Goal: Task Accomplishment & Management: Complete application form

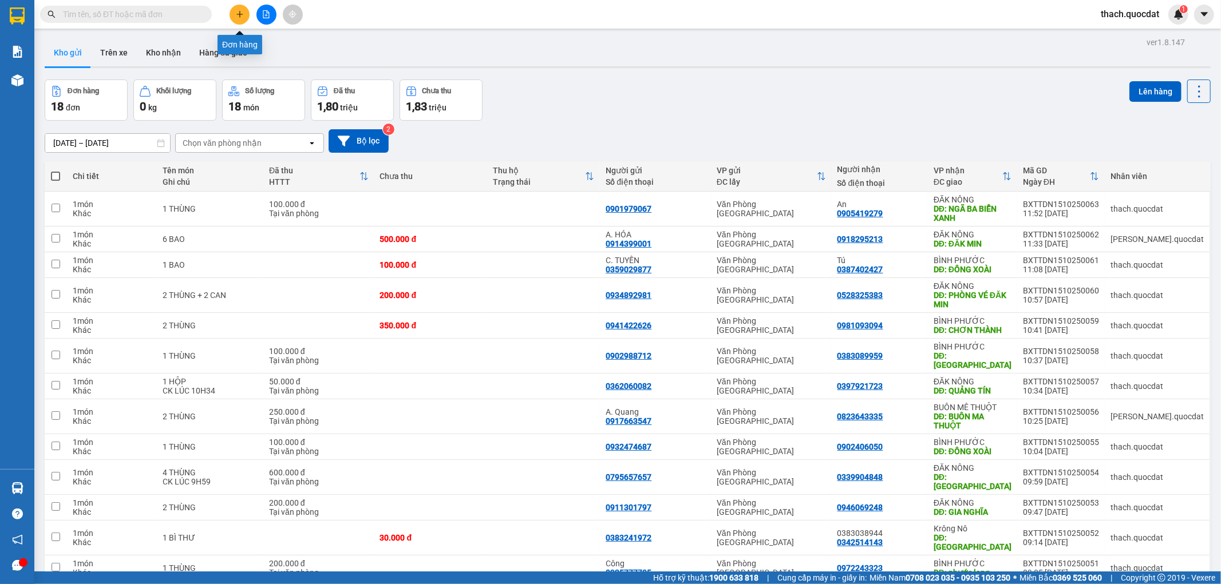
click at [240, 17] on icon "plus" at bounding box center [240, 14] width 8 height 8
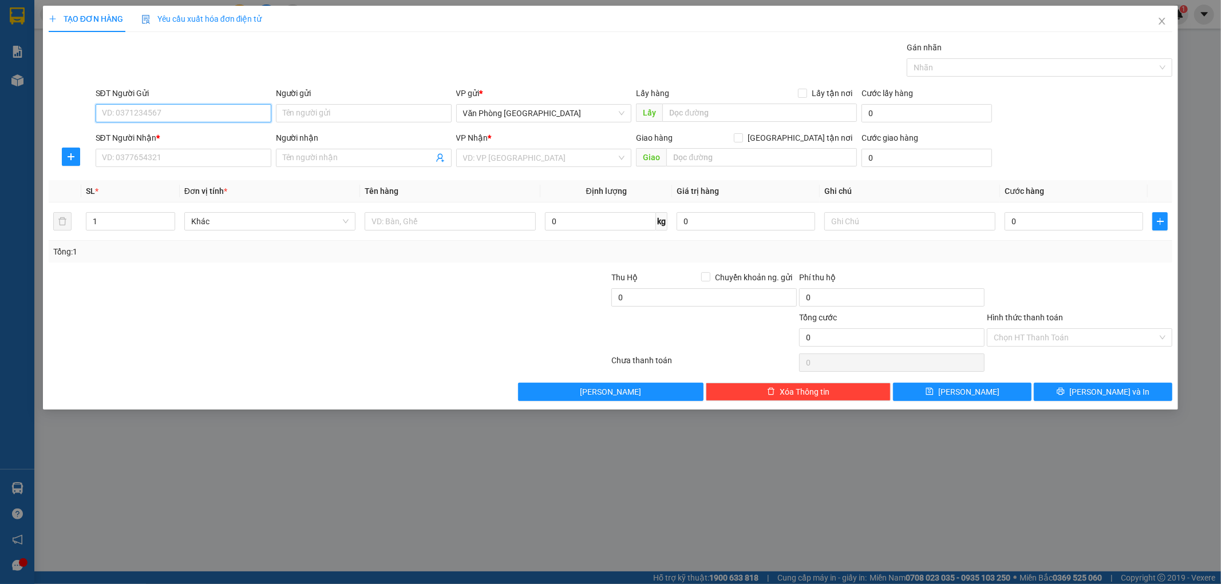
click at [198, 114] on input "SĐT Người Gửi" at bounding box center [184, 113] width 176 height 18
click at [176, 164] on input "SĐT Người Nhận *" at bounding box center [184, 158] width 176 height 18
type input "0935353522"
click at [307, 158] on input "Người nhận" at bounding box center [358, 158] width 151 height 13
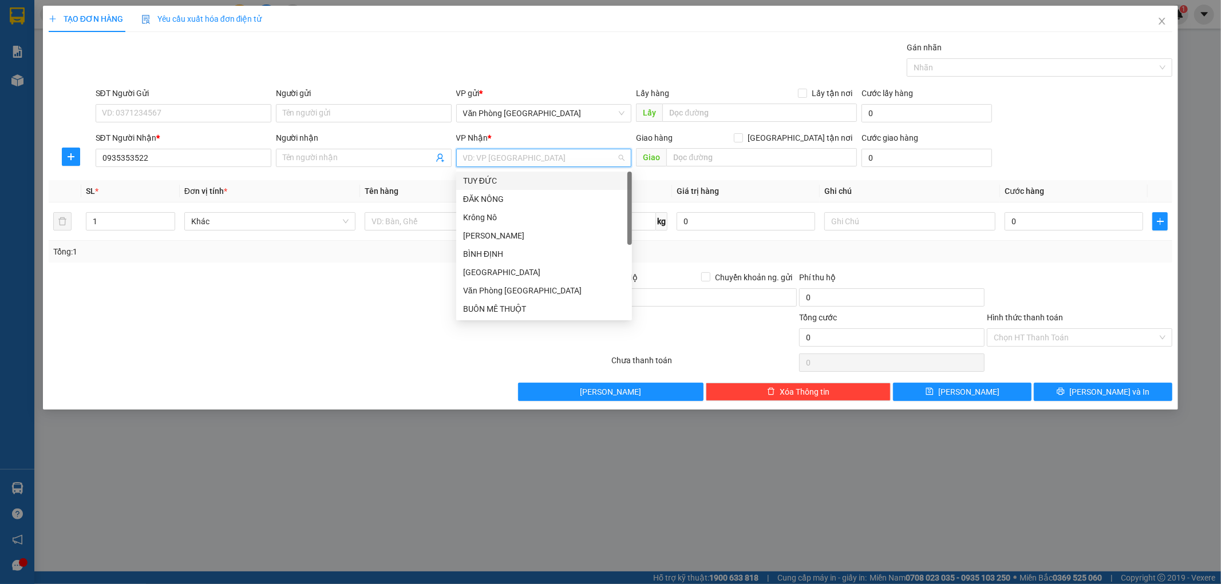
click at [508, 159] on input "search" at bounding box center [540, 157] width 154 height 17
click at [508, 199] on div "ĐĂK NÔNG" at bounding box center [544, 199] width 162 height 13
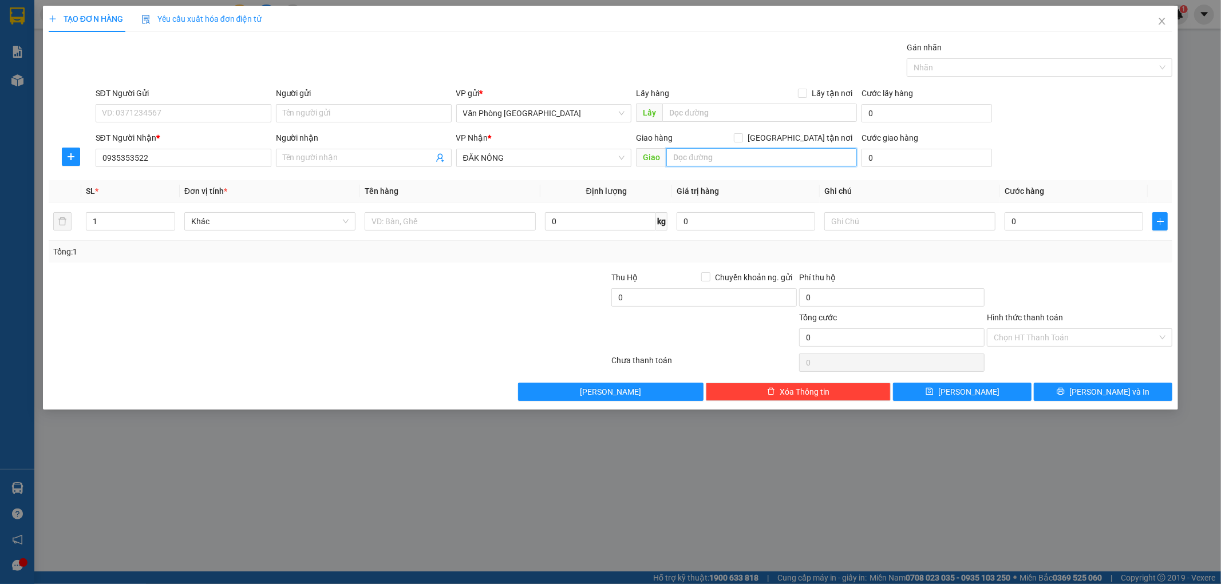
click at [706, 157] on input "text" at bounding box center [761, 157] width 191 height 18
type input "HỒ TÂY -ĐĂK MIN"
click at [478, 225] on input "text" at bounding box center [450, 221] width 171 height 18
type input "3 KIỆN"
click at [1066, 225] on input "0" at bounding box center [1073, 221] width 138 height 18
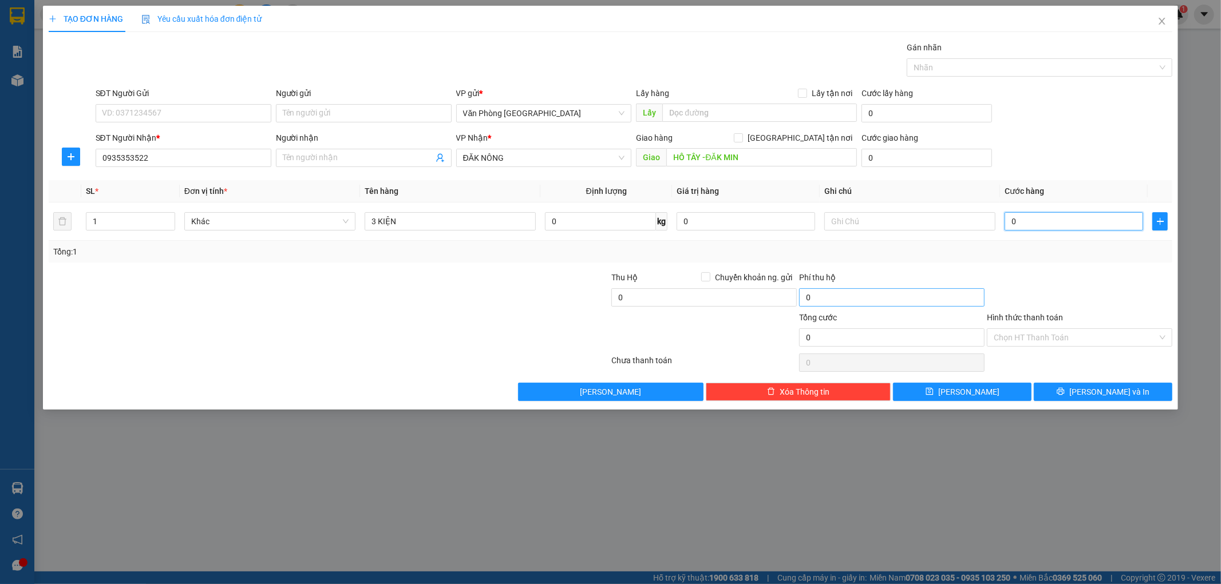
type input "5"
type input "50"
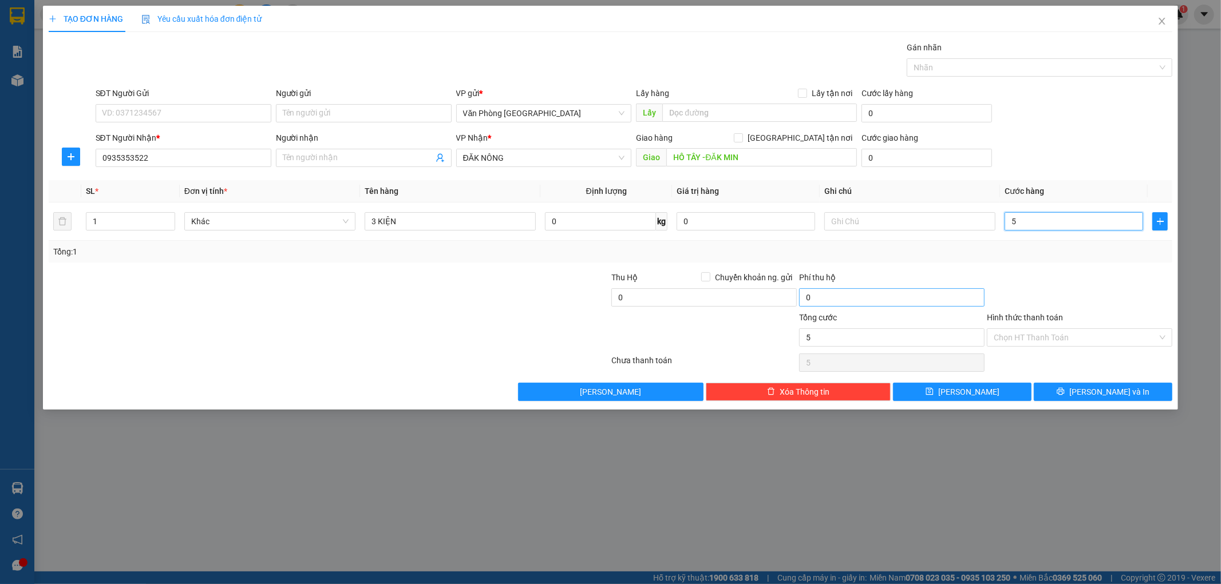
type input "50"
type input "500"
type input "5.000"
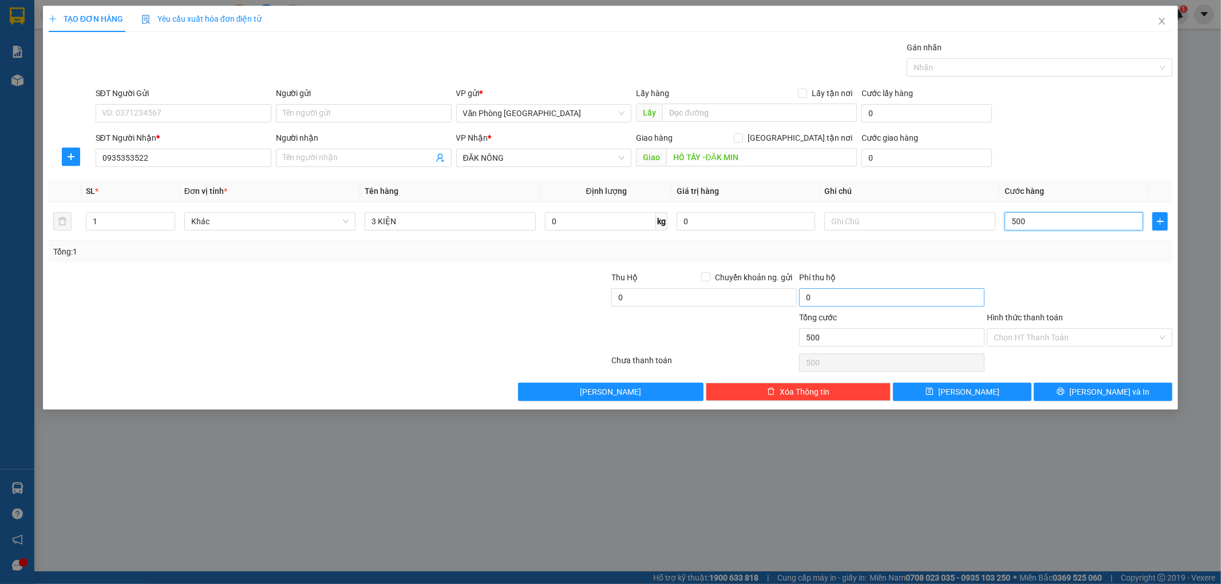
type input "5.000"
type input "50.000"
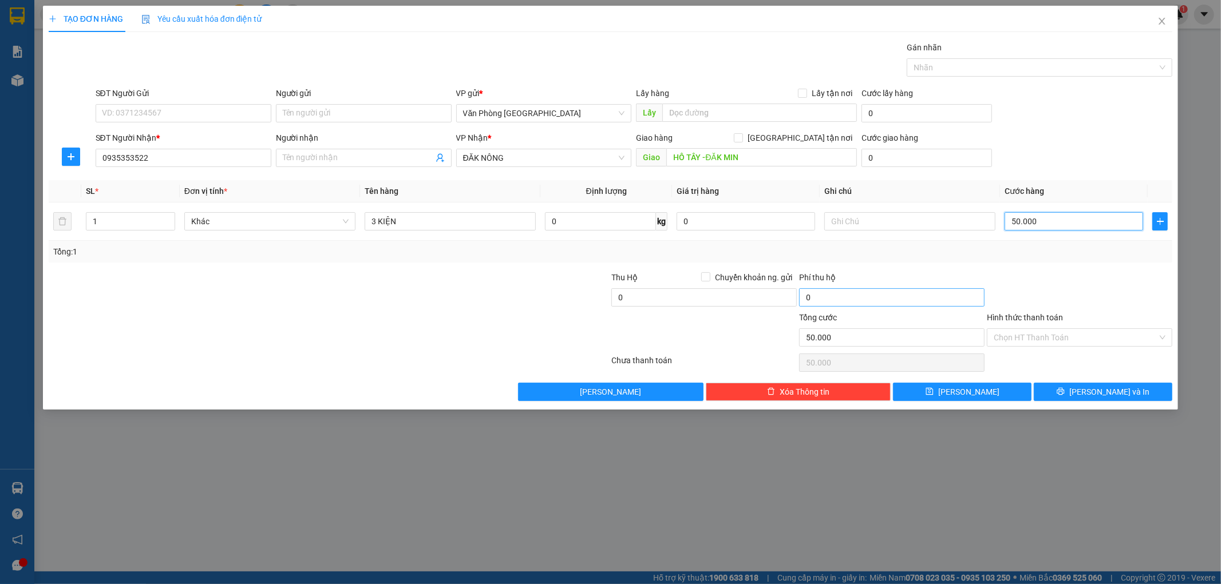
type input "500.000"
click at [963, 255] on div "Tổng: 1" at bounding box center [610, 252] width 1115 height 13
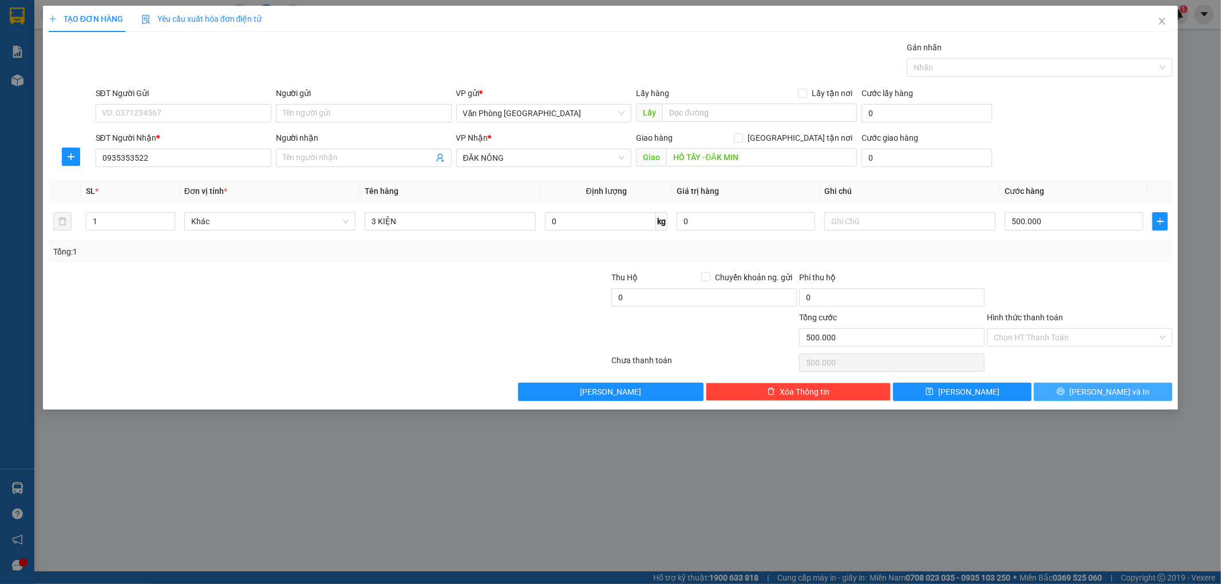
click at [1123, 393] on span "[PERSON_NAME] và In" at bounding box center [1109, 392] width 80 height 13
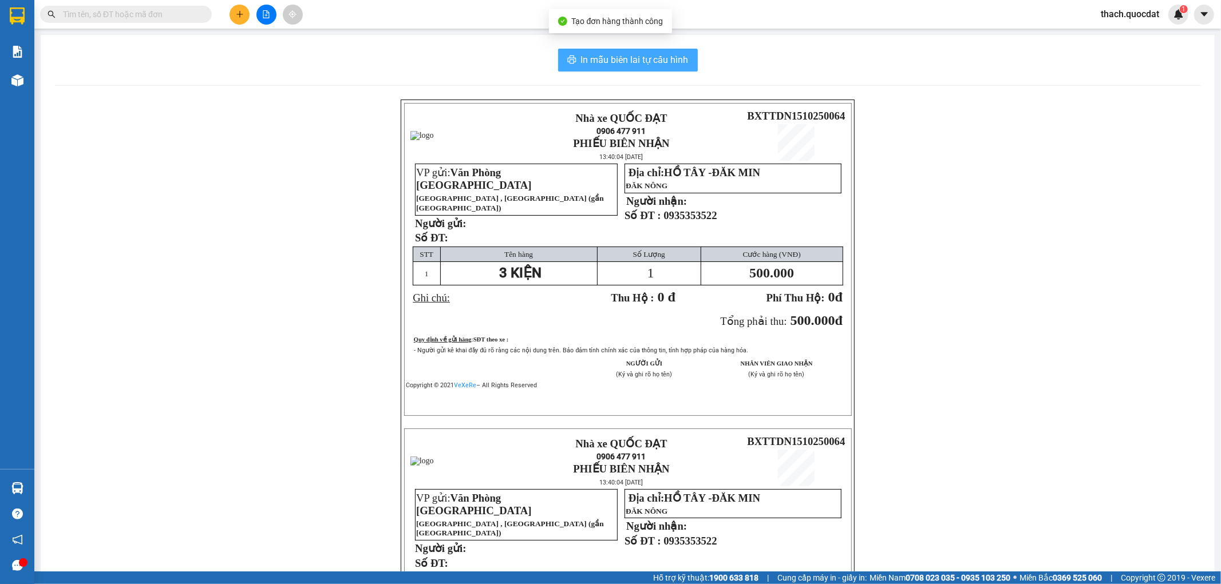
click at [663, 60] on span "In mẫu biên lai tự cấu hình" at bounding box center [635, 60] width 108 height 14
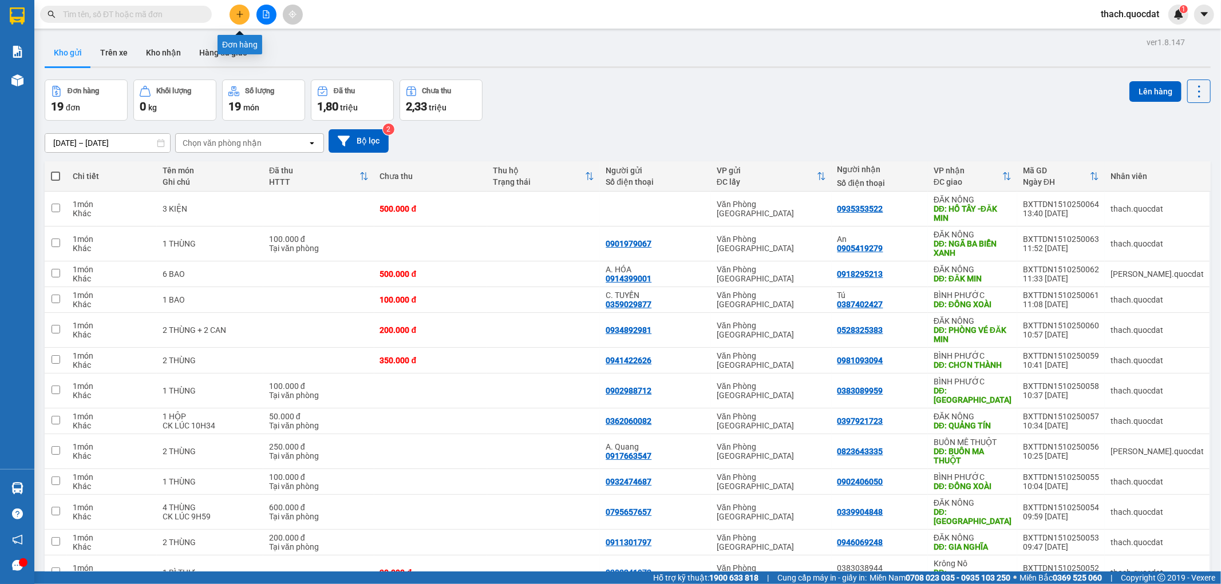
click at [240, 16] on icon "plus" at bounding box center [240, 14] width 8 height 8
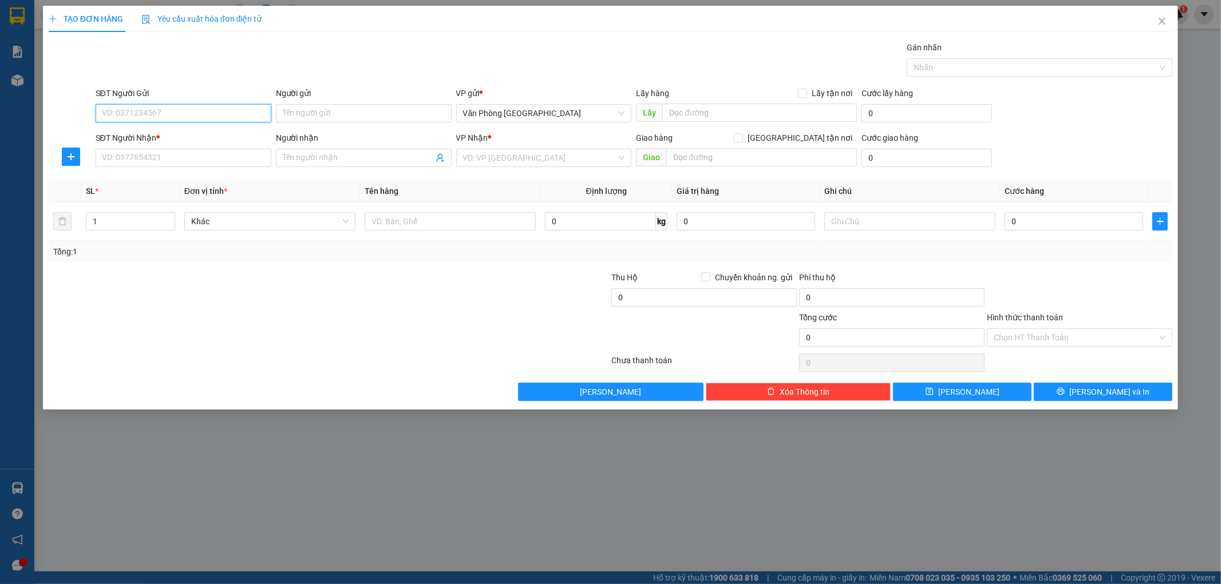
click at [233, 110] on input "SĐT Người Gửi" at bounding box center [184, 113] width 176 height 18
drag, startPoint x: 148, startPoint y: 110, endPoint x: 36, endPoint y: 110, distance: 111.6
click at [36, 110] on div "TẠO ĐƠN HÀNG Yêu cầu xuất hóa đơn điện tử Transit Pickup Surcharge Ids Transit …" at bounding box center [610, 292] width 1221 height 584
type input "08893428"
click at [149, 161] on input "SĐT Người Nhận *" at bounding box center [184, 158] width 176 height 18
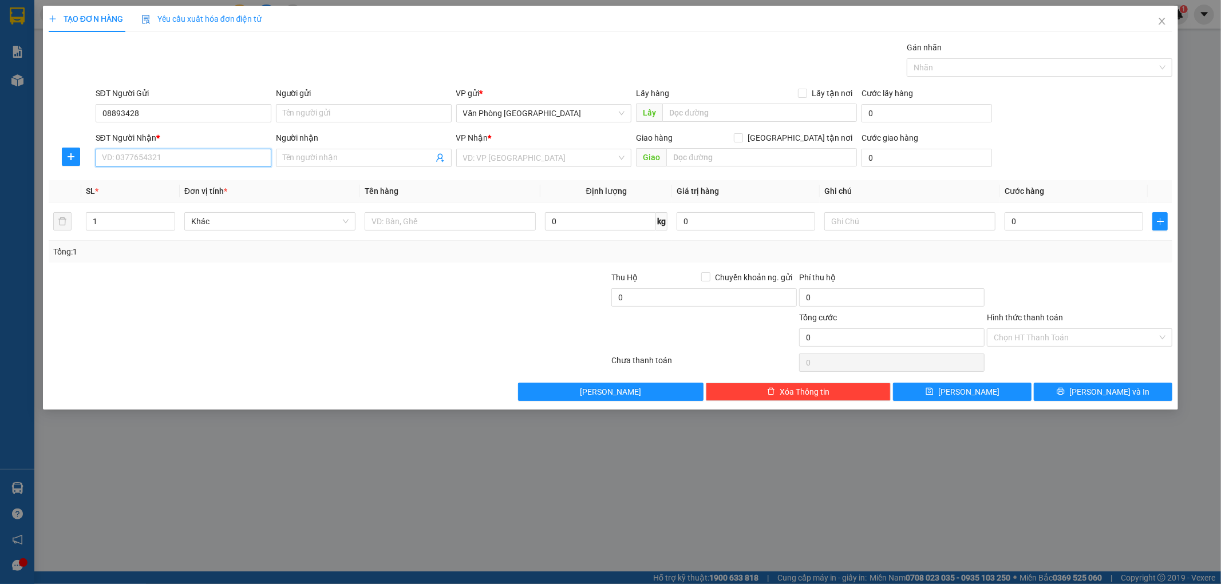
paste input "08893428"
type input "08893428"
drag, startPoint x: 169, startPoint y: 112, endPoint x: 0, endPoint y: 98, distance: 169.4
click at [0, 98] on div "TẠO ĐƠN HÀNG Yêu cầu xuất hóa đơn điện tử Transit Pickup Surcharge Ids Transit …" at bounding box center [610, 292] width 1221 height 584
click at [136, 158] on input "08893428" at bounding box center [184, 158] width 176 height 18
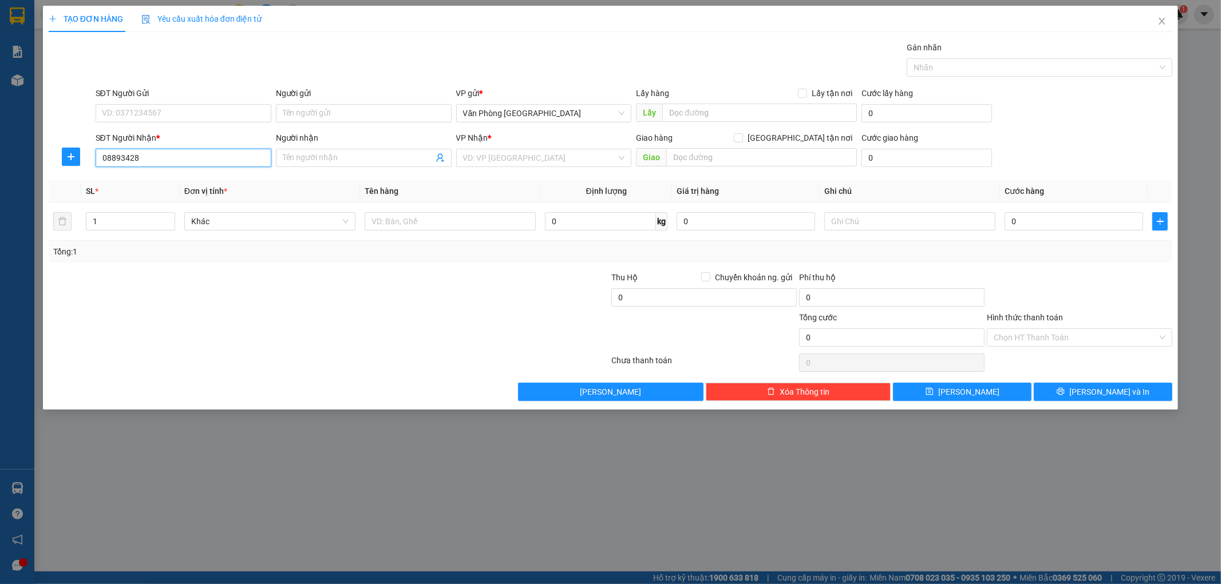
click at [124, 159] on input "08893428" at bounding box center [184, 158] width 176 height 18
type input "0889393428"
click at [136, 177] on div "0889393428" at bounding box center [183, 181] width 162 height 13
type input "GIA NGHĨA"
type input "0889393428"
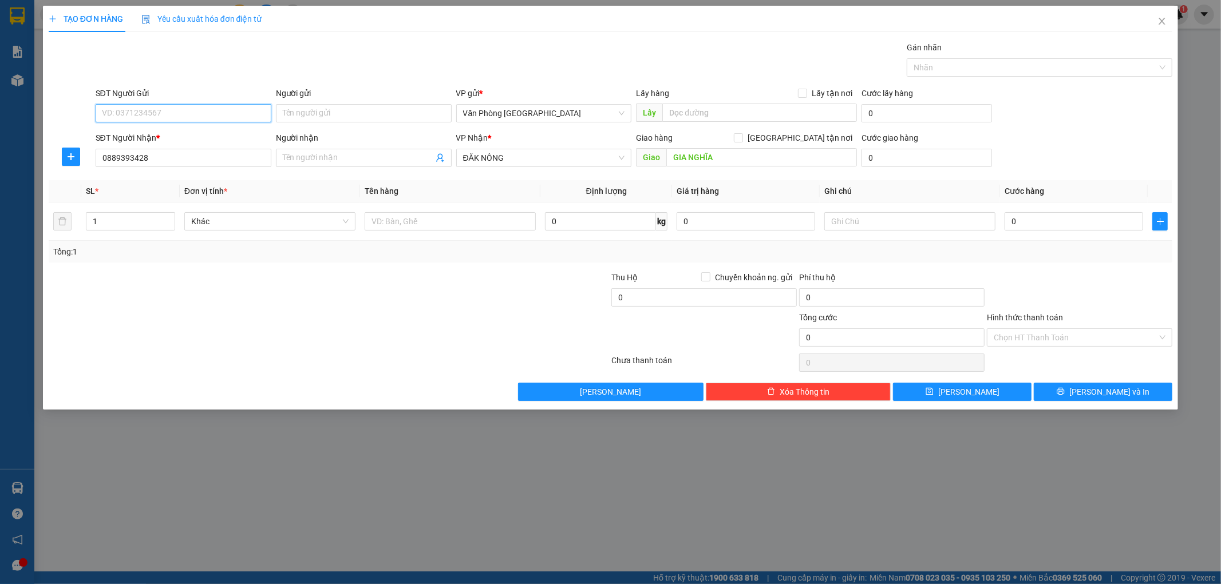
click at [187, 113] on input "SĐT Người Gửi" at bounding box center [184, 113] width 176 height 18
click at [130, 134] on div "0768111126" at bounding box center [183, 136] width 162 height 13
type input "0768111126"
click at [429, 219] on input "text" at bounding box center [450, 221] width 171 height 18
type input "1 BÌ"
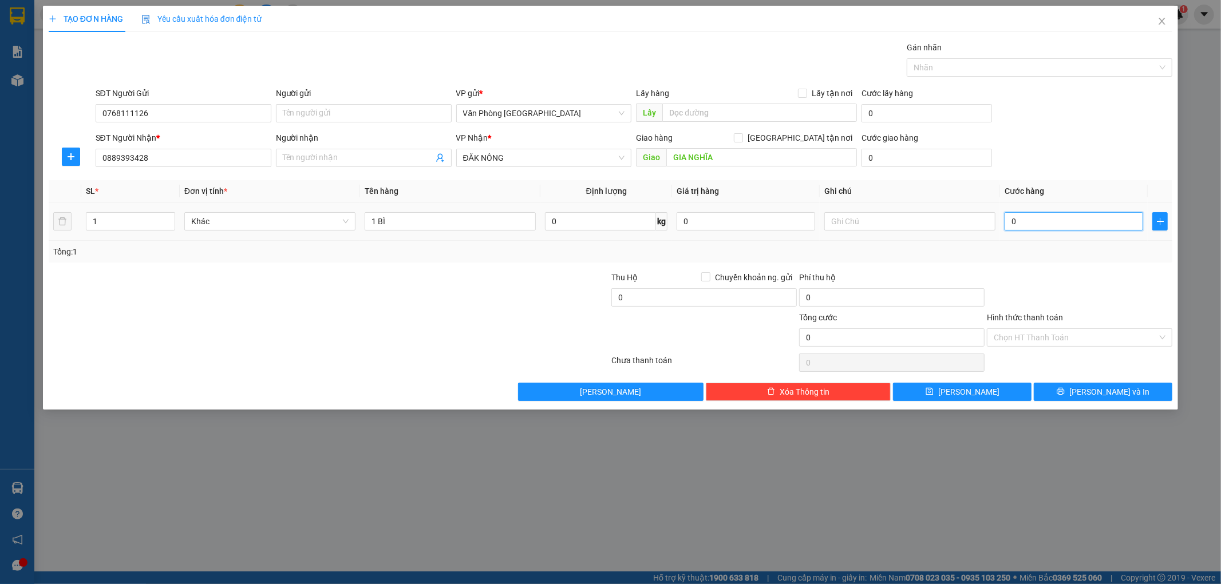
click at [1054, 225] on input "0" at bounding box center [1073, 221] width 138 height 18
type input "5"
type input "50"
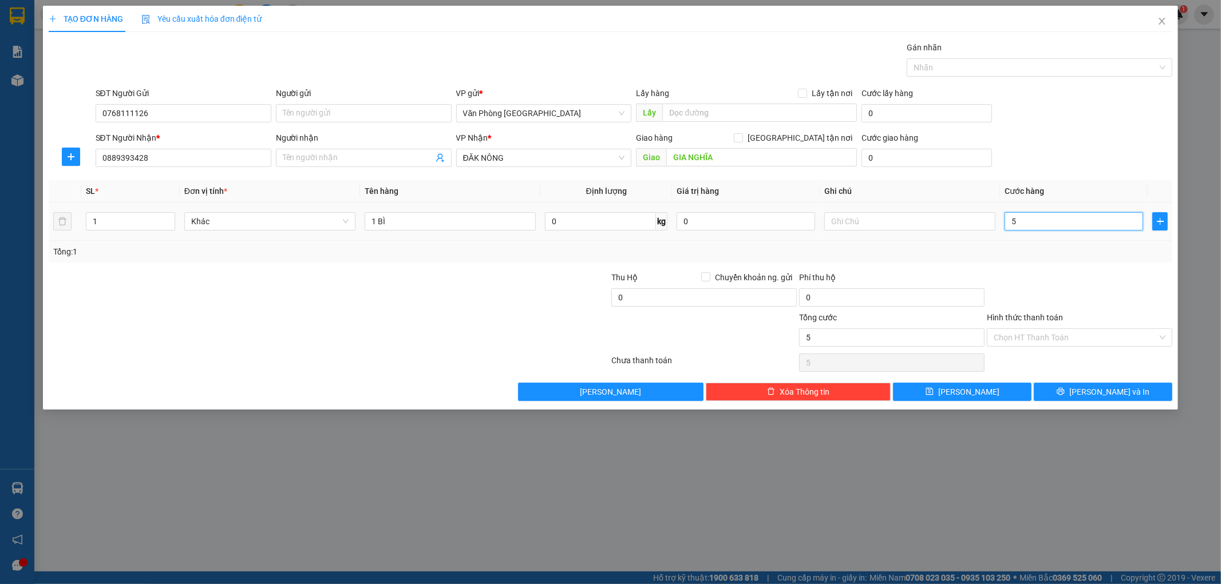
type input "50"
type input "500"
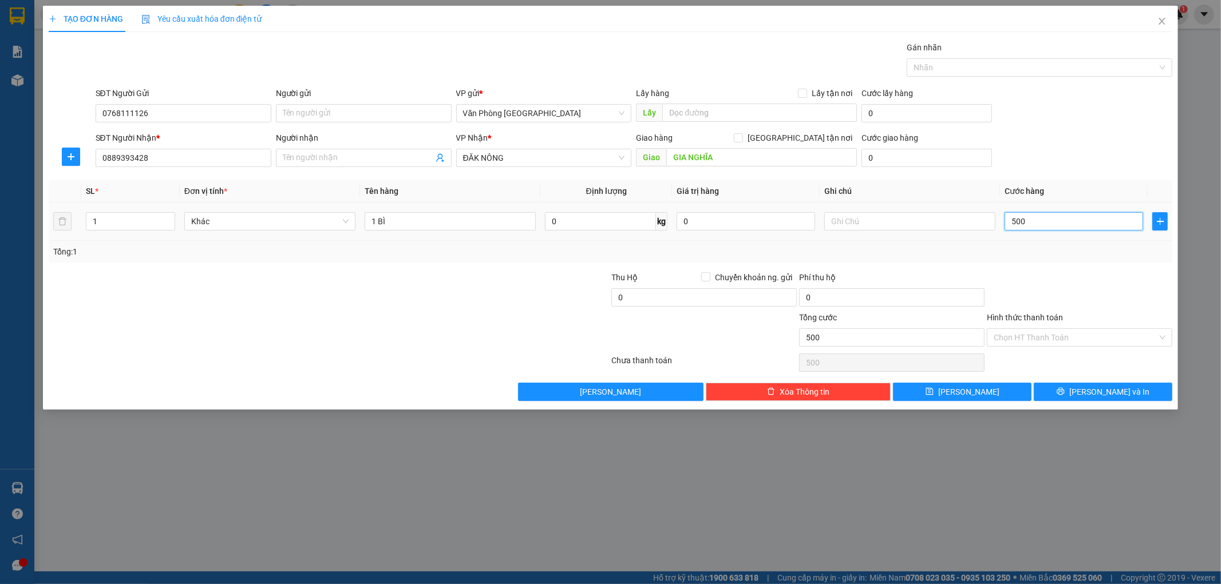
type input "5.000"
type input "50.000"
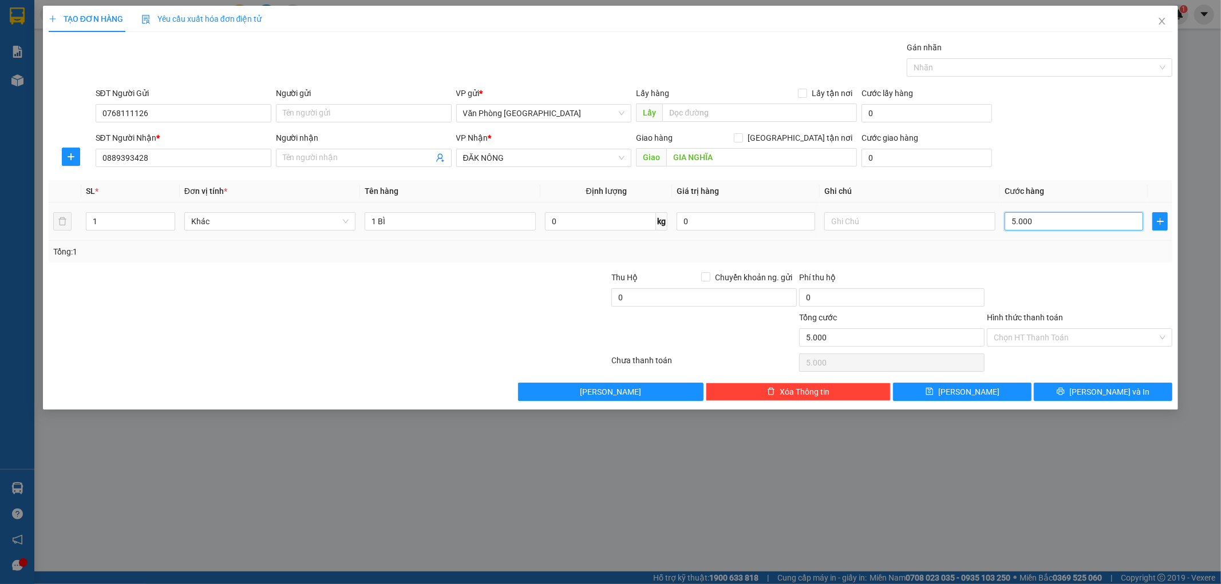
type input "50.000"
click at [1075, 335] on input "Hình thức thanh toán" at bounding box center [1075, 337] width 164 height 17
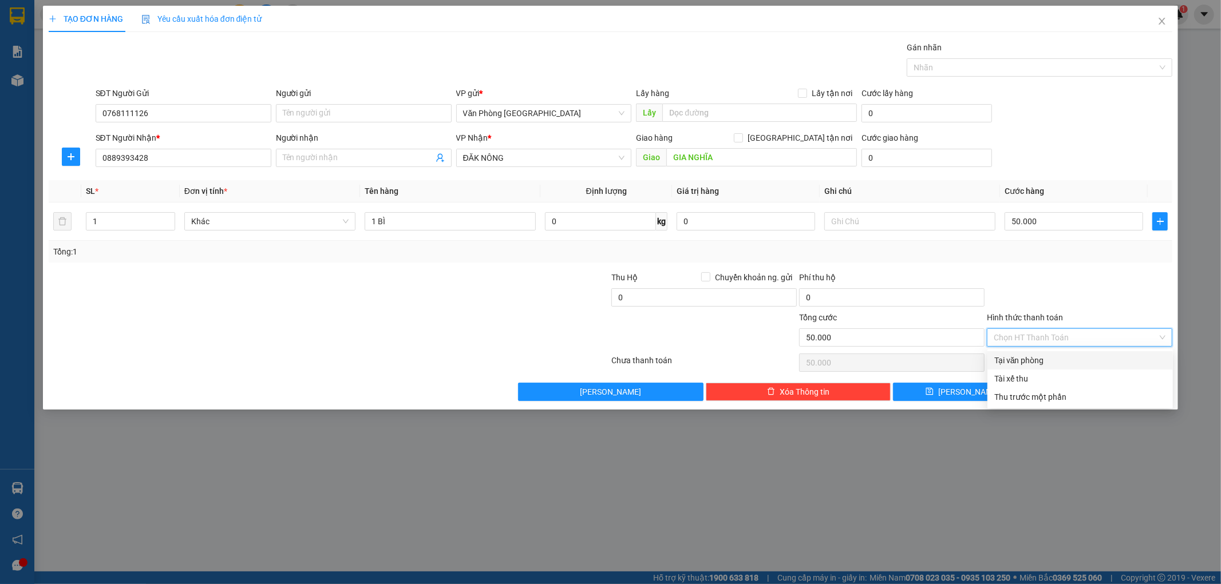
click at [1049, 361] on div "Tại văn phòng" at bounding box center [1080, 360] width 172 height 13
type input "0"
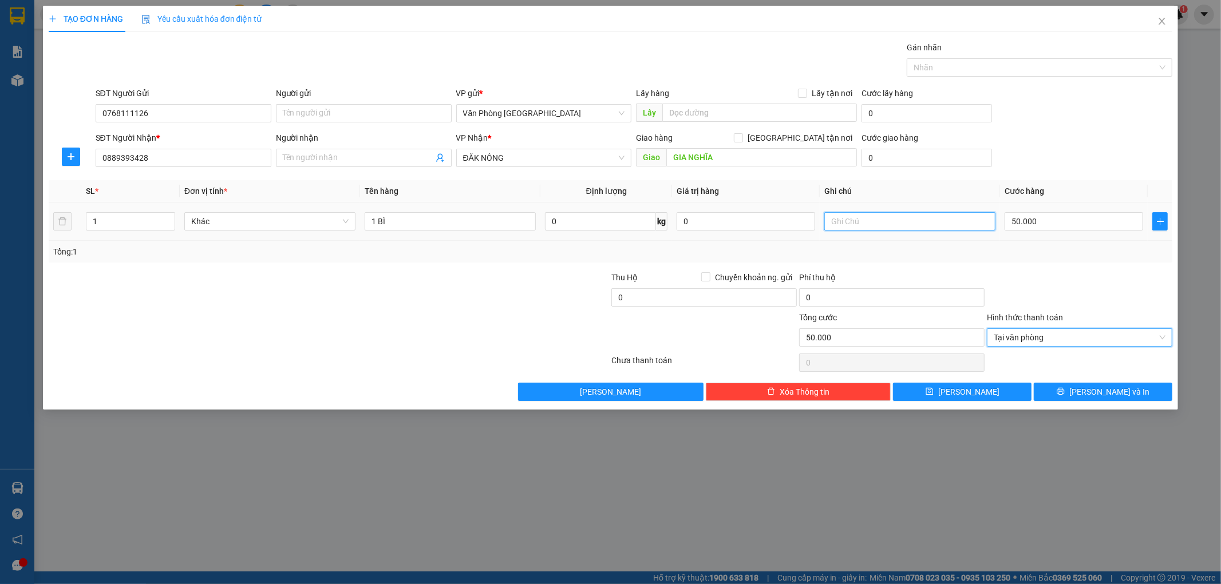
click at [920, 219] on input "text" at bounding box center [909, 221] width 171 height 18
type input "CK LÚC 13H52"
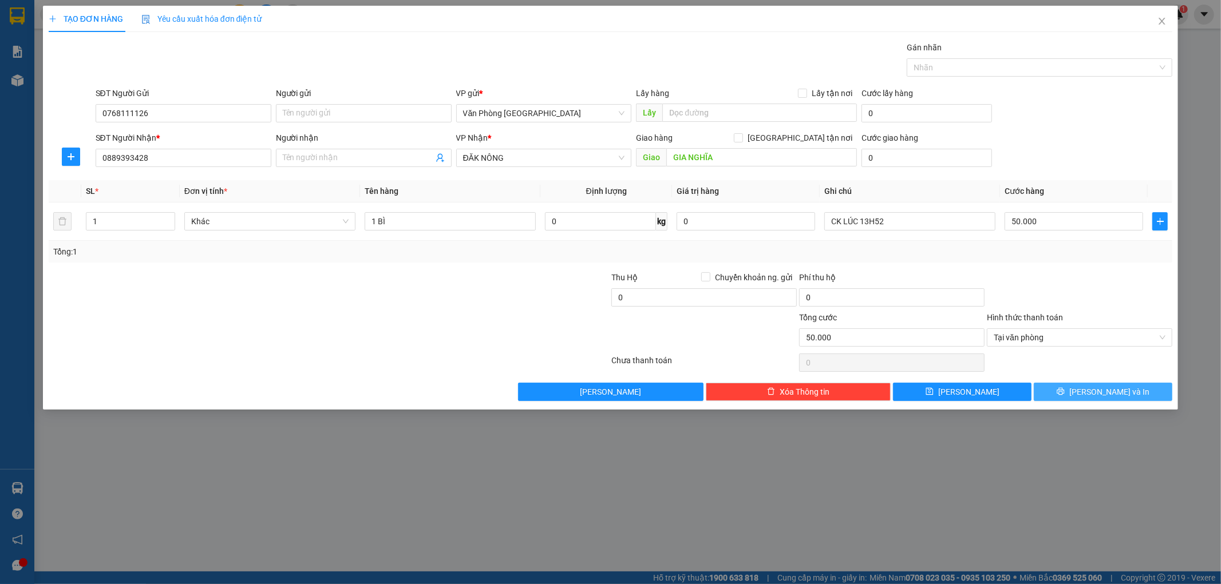
click at [1148, 385] on button "[PERSON_NAME] và In" at bounding box center [1103, 392] width 138 height 18
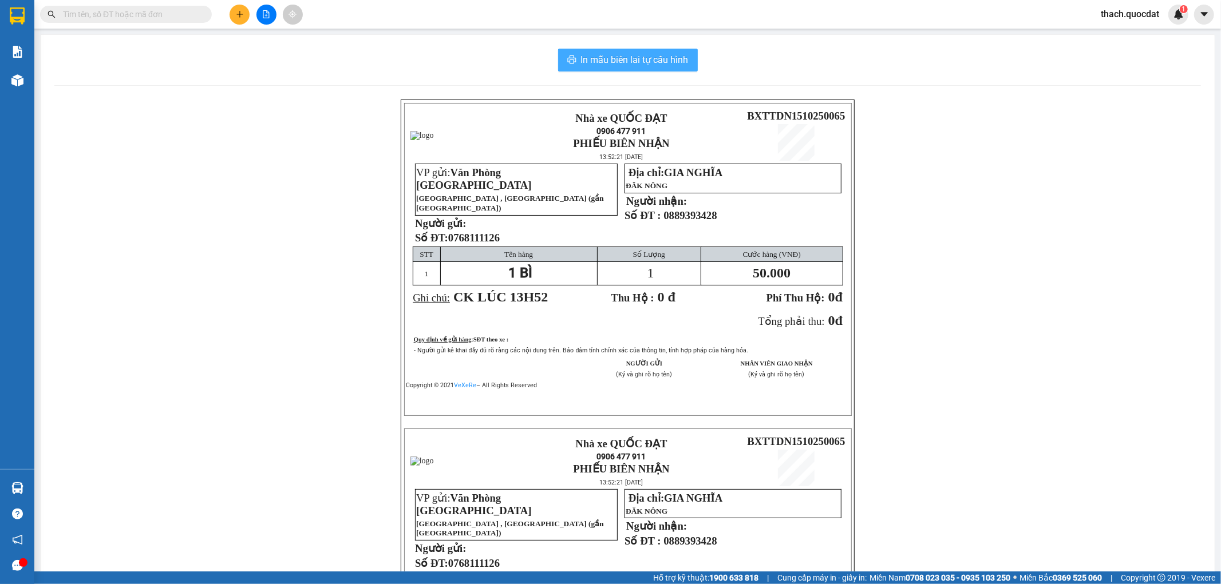
click at [666, 66] on span "In mẫu biên lai tự cấu hình" at bounding box center [635, 60] width 108 height 14
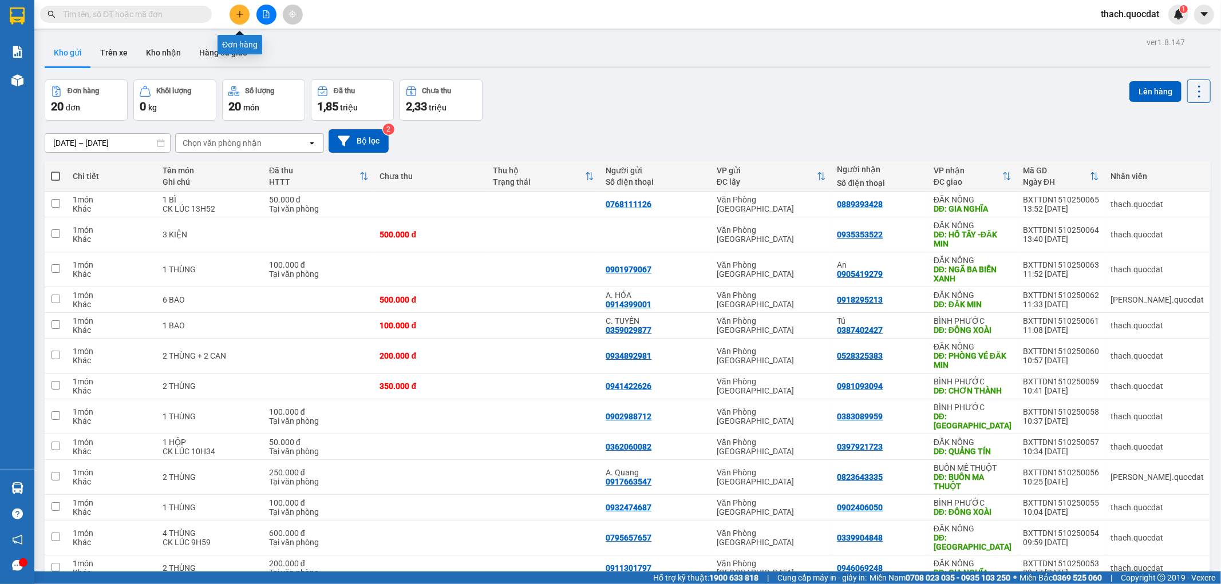
click at [237, 11] on icon "plus" at bounding box center [240, 14] width 8 height 8
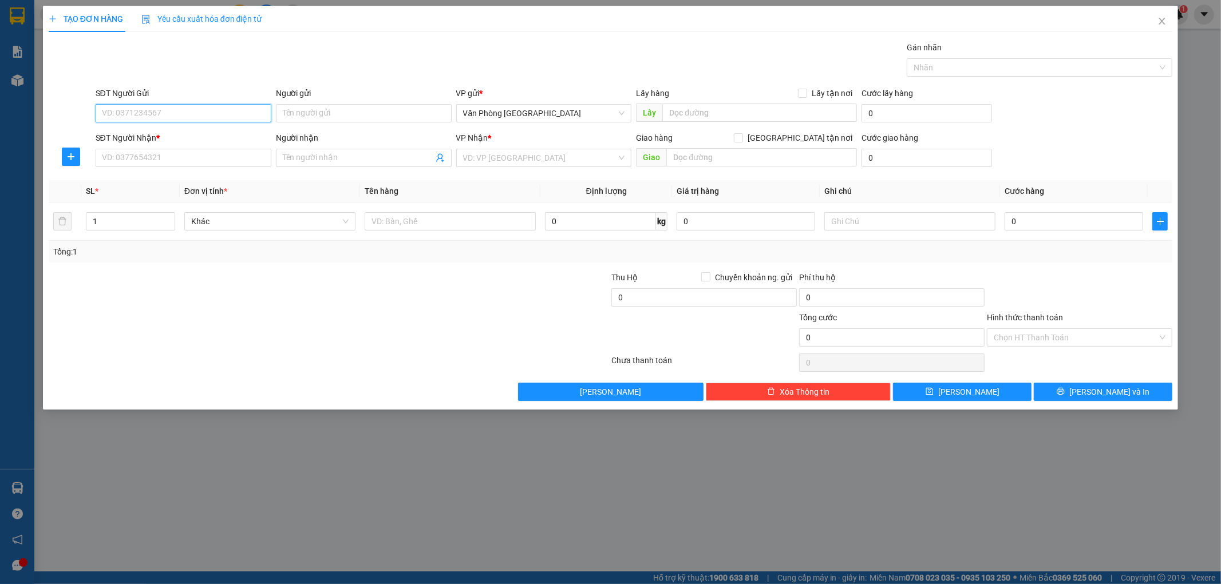
click at [172, 109] on input "SĐT Người Gửi" at bounding box center [184, 113] width 176 height 18
click at [153, 116] on input "SĐT Người Gửi" at bounding box center [184, 113] width 176 height 18
click at [160, 116] on input "SĐT Người Gửi" at bounding box center [184, 113] width 176 height 18
click at [134, 138] on div "0945185246" at bounding box center [183, 136] width 162 height 13
type input "0945185246"
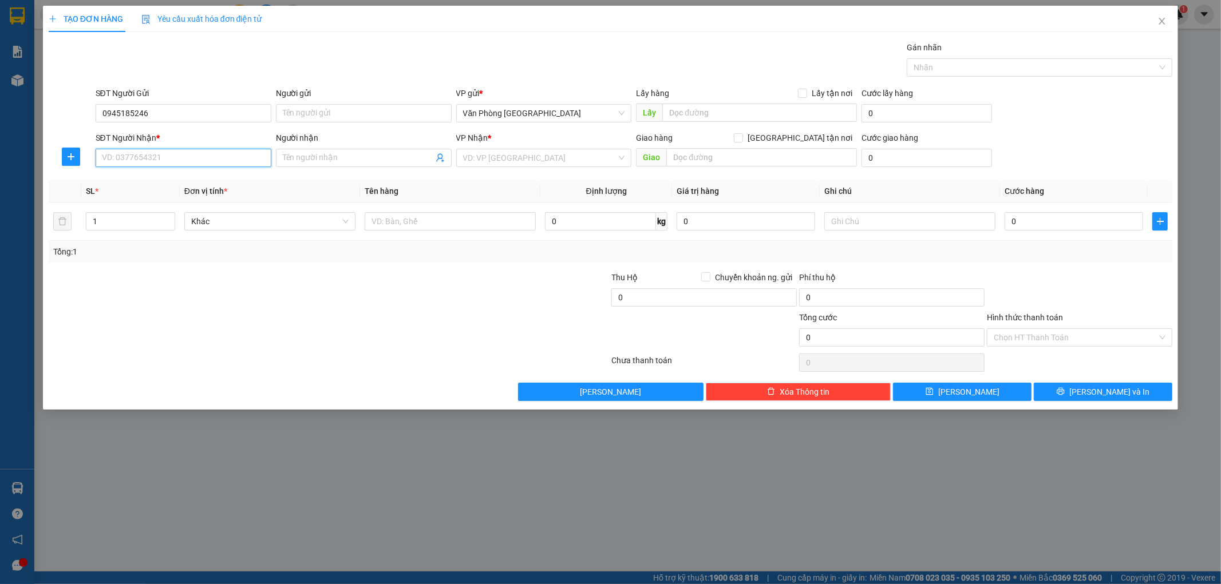
click at [136, 158] on input "SĐT Người Nhận *" at bounding box center [184, 158] width 176 height 18
type input "0975854848"
click at [304, 153] on input "Người nhận" at bounding box center [358, 158] width 151 height 13
click at [556, 161] on input "search" at bounding box center [540, 157] width 154 height 17
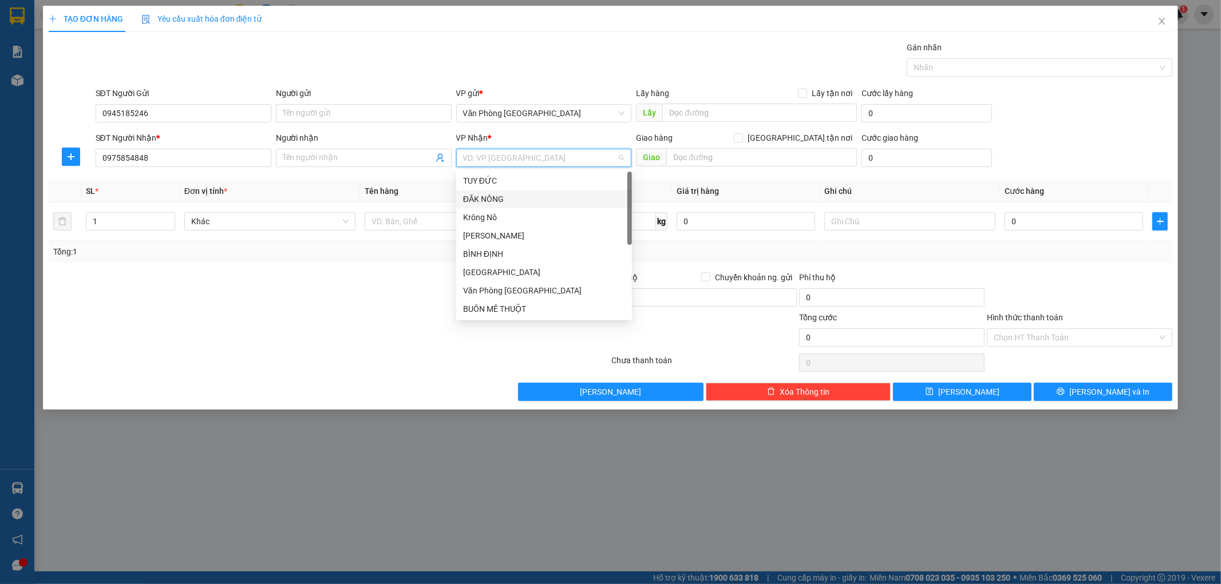
click at [494, 202] on div "ĐĂK NÔNG" at bounding box center [544, 199] width 162 height 13
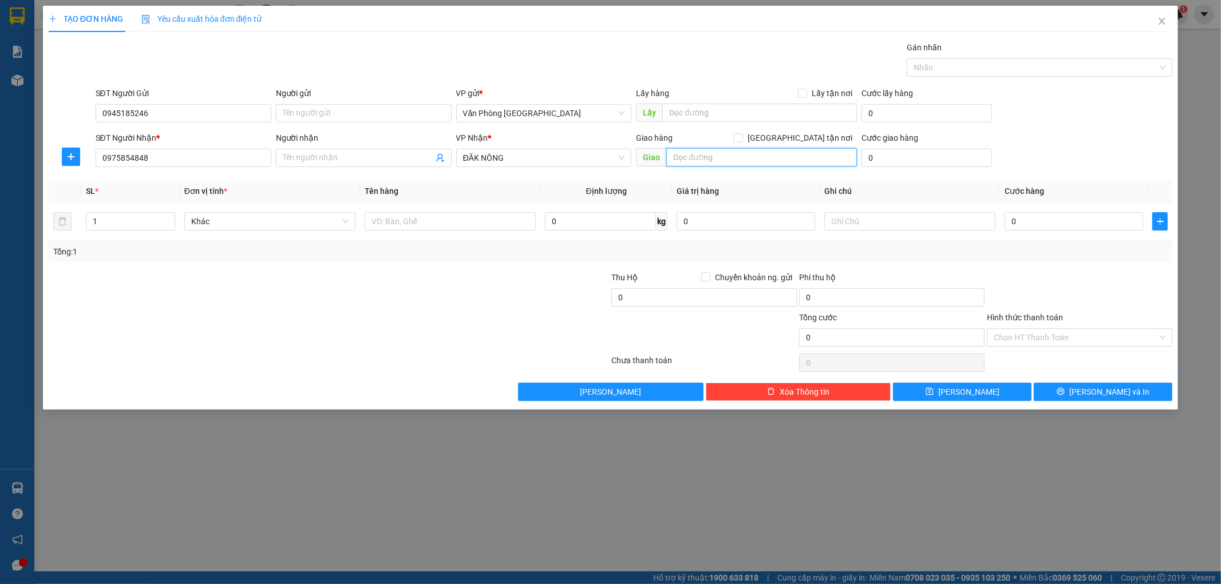
click at [696, 161] on input "text" at bounding box center [761, 157] width 191 height 18
type input "q"
type input "QUẢNG KHÊ"
click at [501, 215] on input "text" at bounding box center [450, 221] width 171 height 18
type input "1 THÙNG"
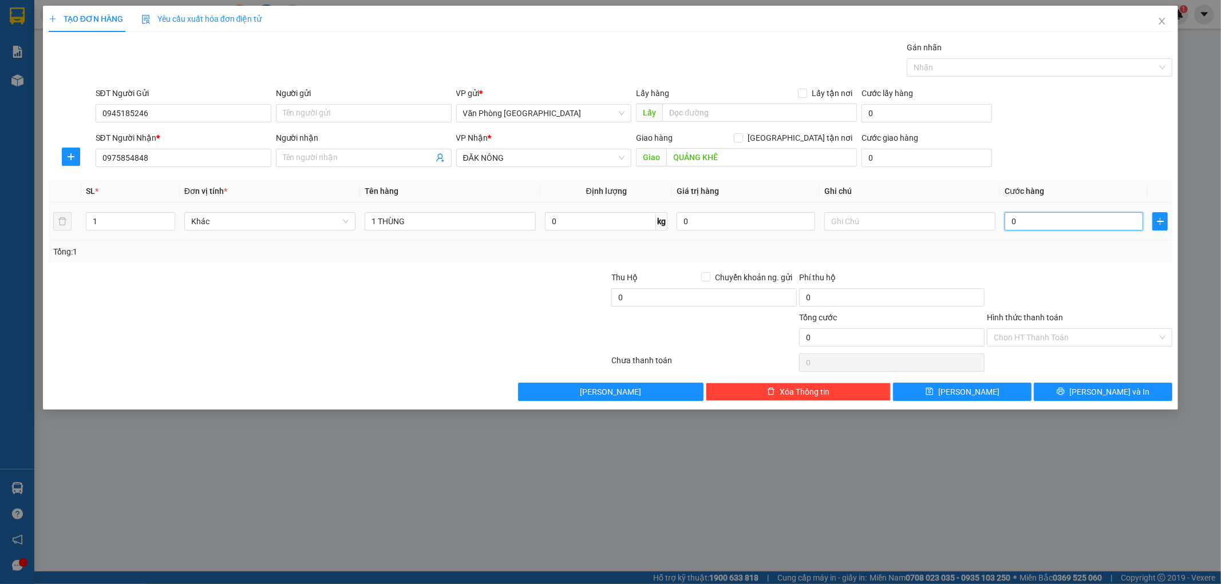
click at [1074, 223] on input "0" at bounding box center [1073, 221] width 138 height 18
type input "1"
type input "15"
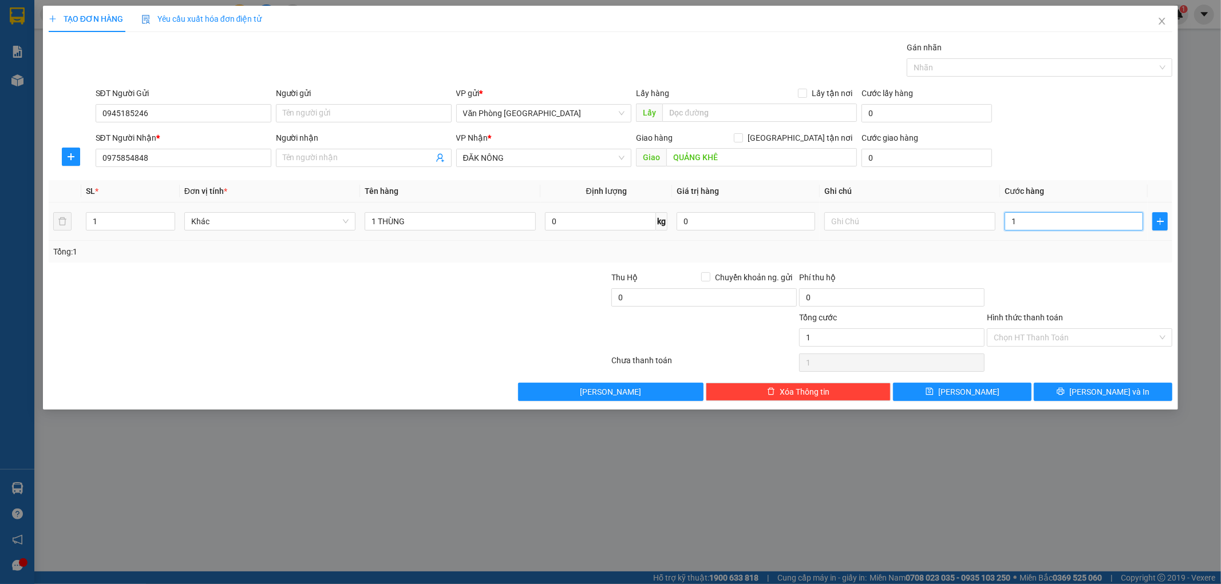
type input "15"
type input "150"
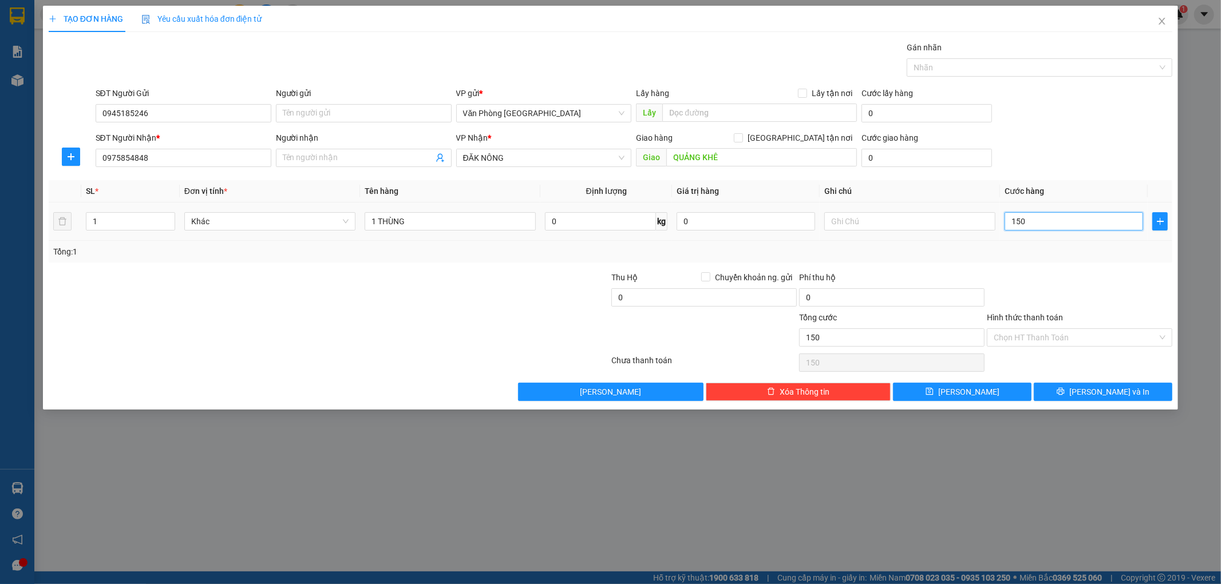
type input "1.500"
type input "15.000"
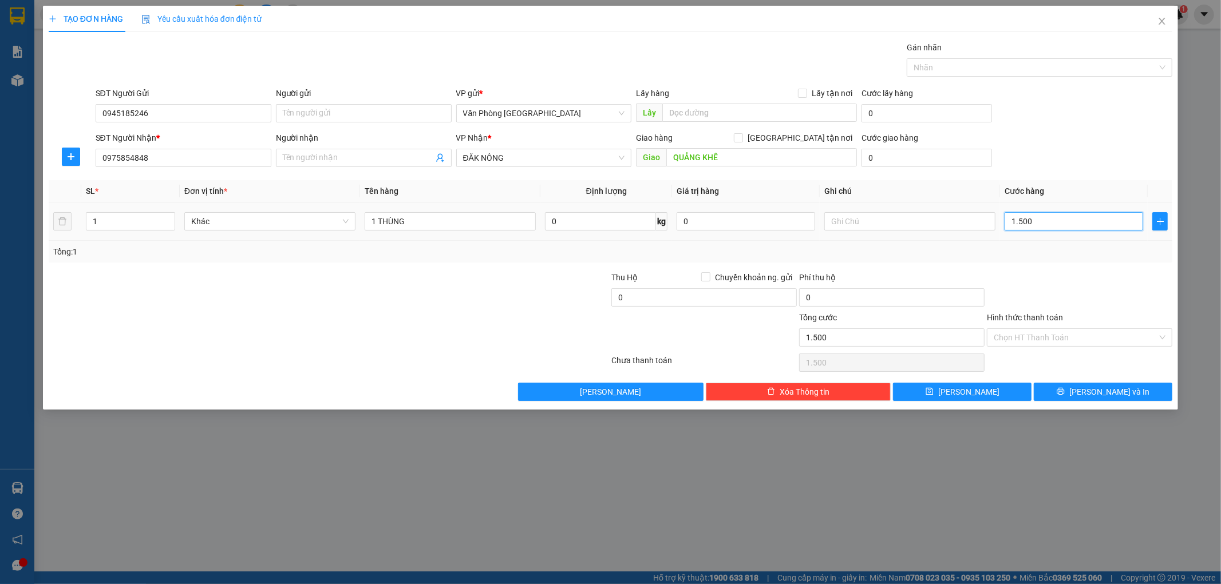
type input "15.000"
type input "150.000"
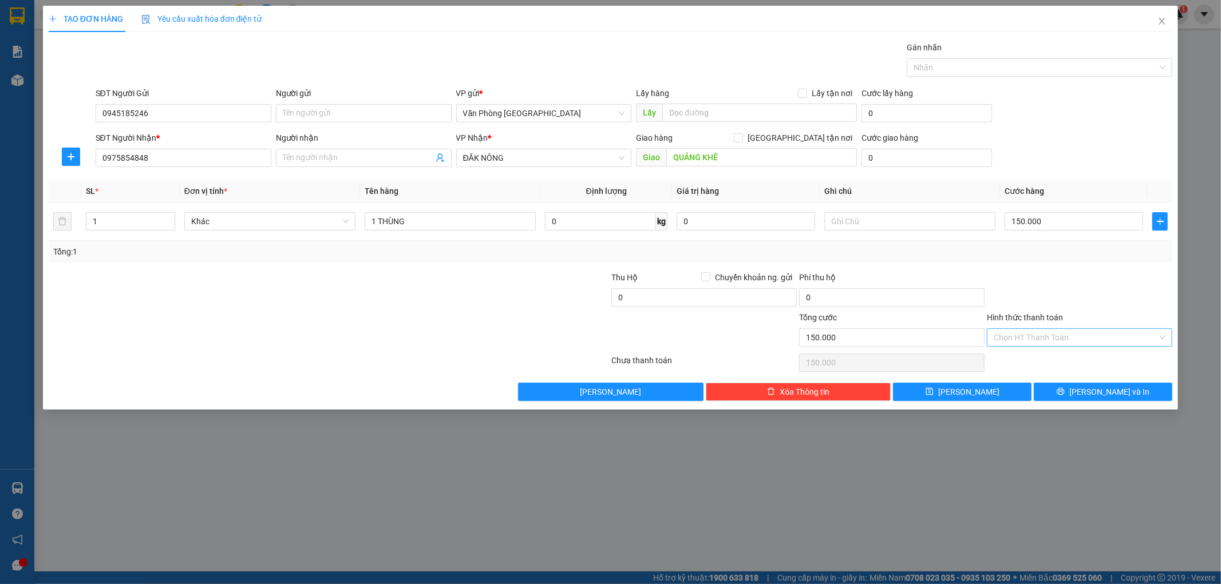
click at [1126, 341] on input "Hình thức thanh toán" at bounding box center [1075, 337] width 164 height 17
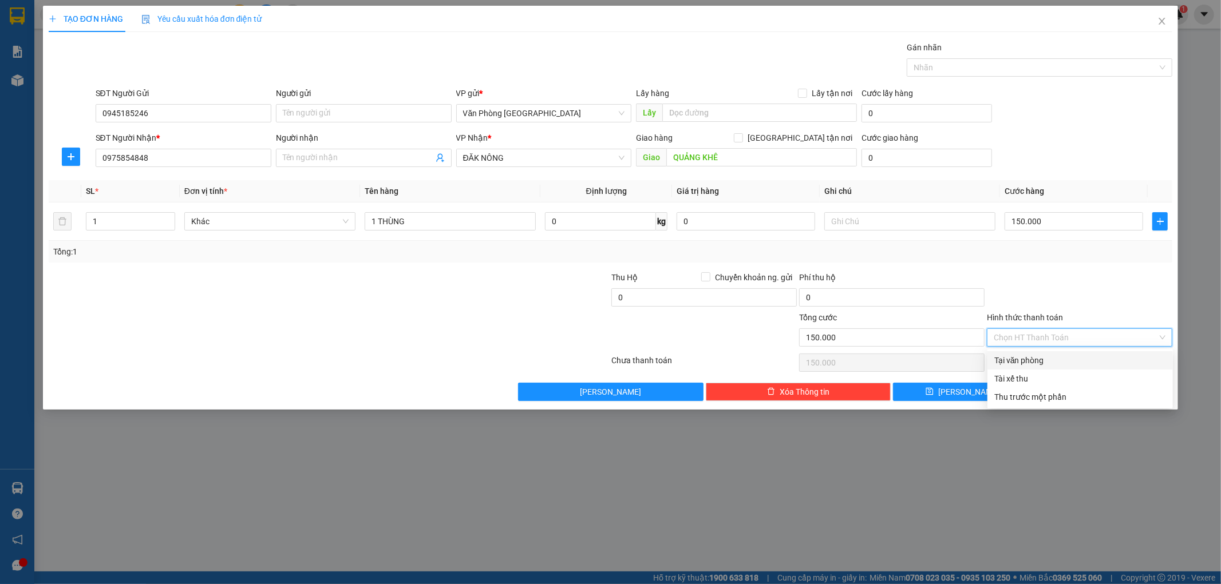
click at [1062, 363] on div "Tại văn phòng" at bounding box center [1080, 360] width 172 height 13
type input "0"
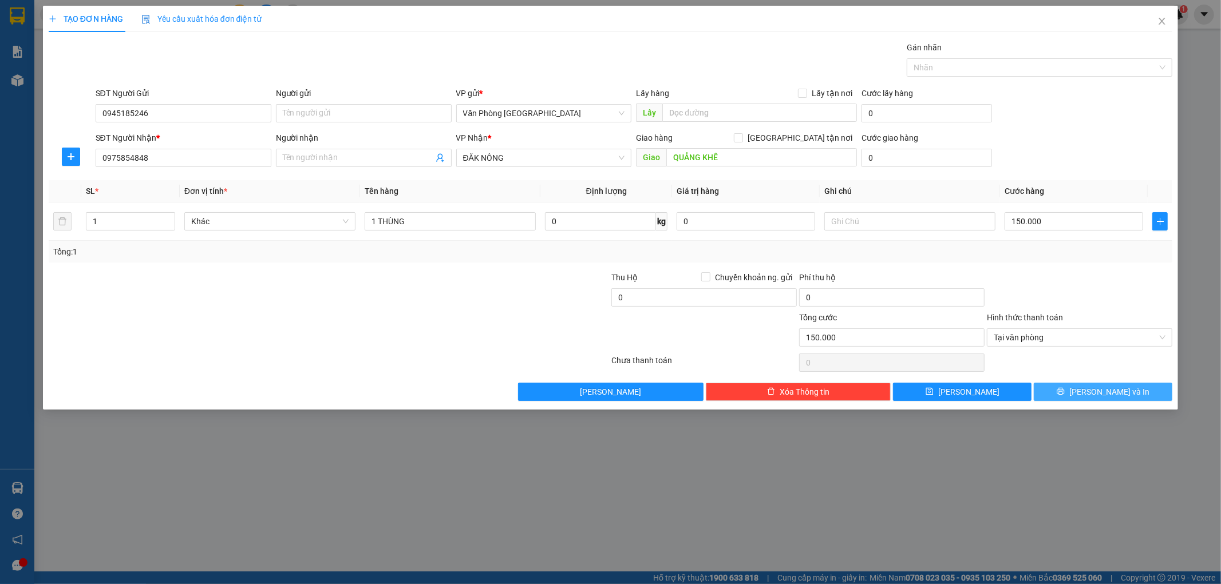
click at [1125, 391] on button "[PERSON_NAME] và In" at bounding box center [1103, 392] width 138 height 18
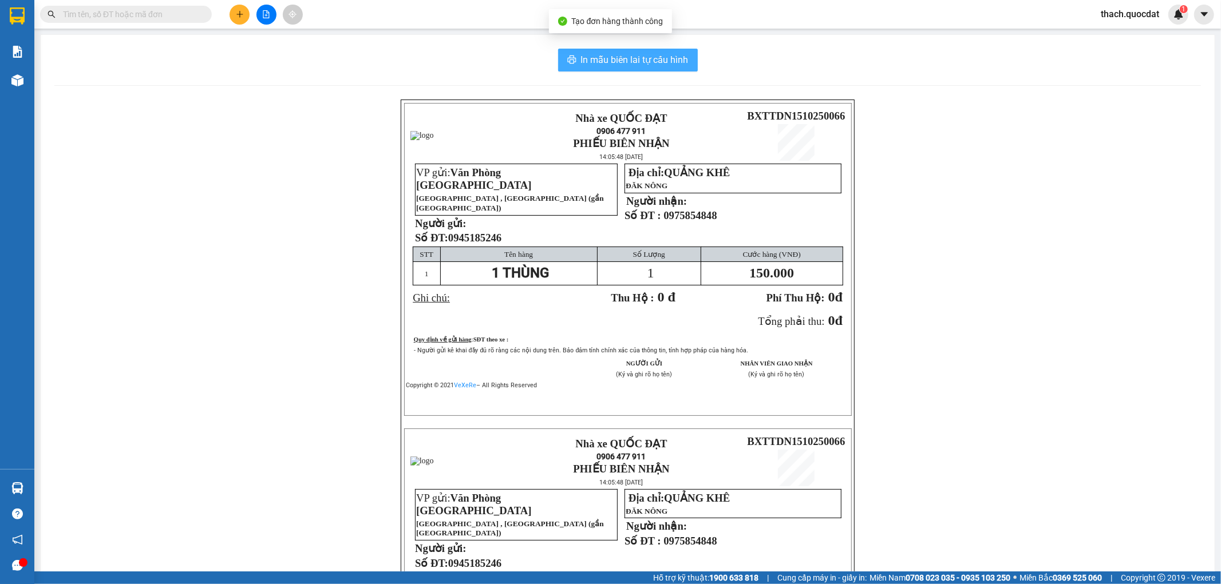
click at [674, 56] on span "In mẫu biên lai tự cấu hình" at bounding box center [635, 60] width 108 height 14
